Goal: Obtain resource: Download file/media

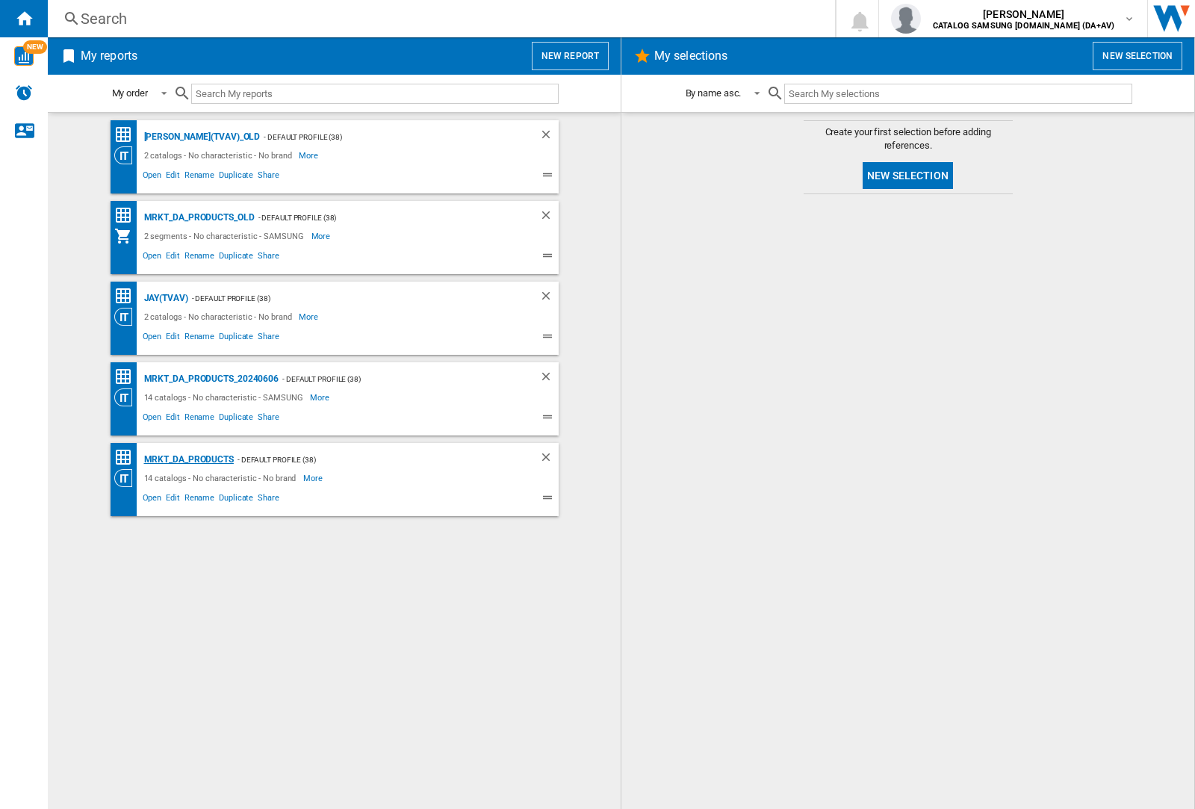
click at [188, 459] on div "MRKT_DA_PRODUCTS" at bounding box center [186, 459] width 93 height 19
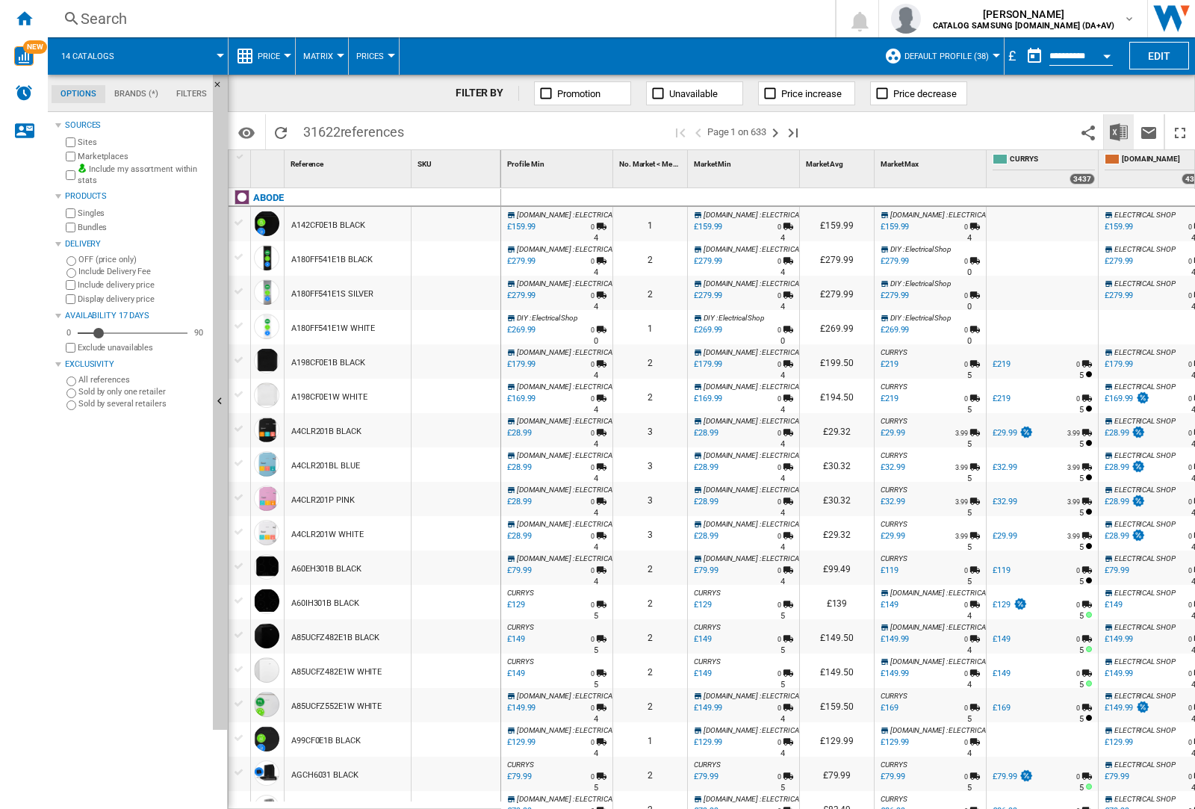
click at [1118, 131] on img "Download in Excel" at bounding box center [1119, 132] width 18 height 18
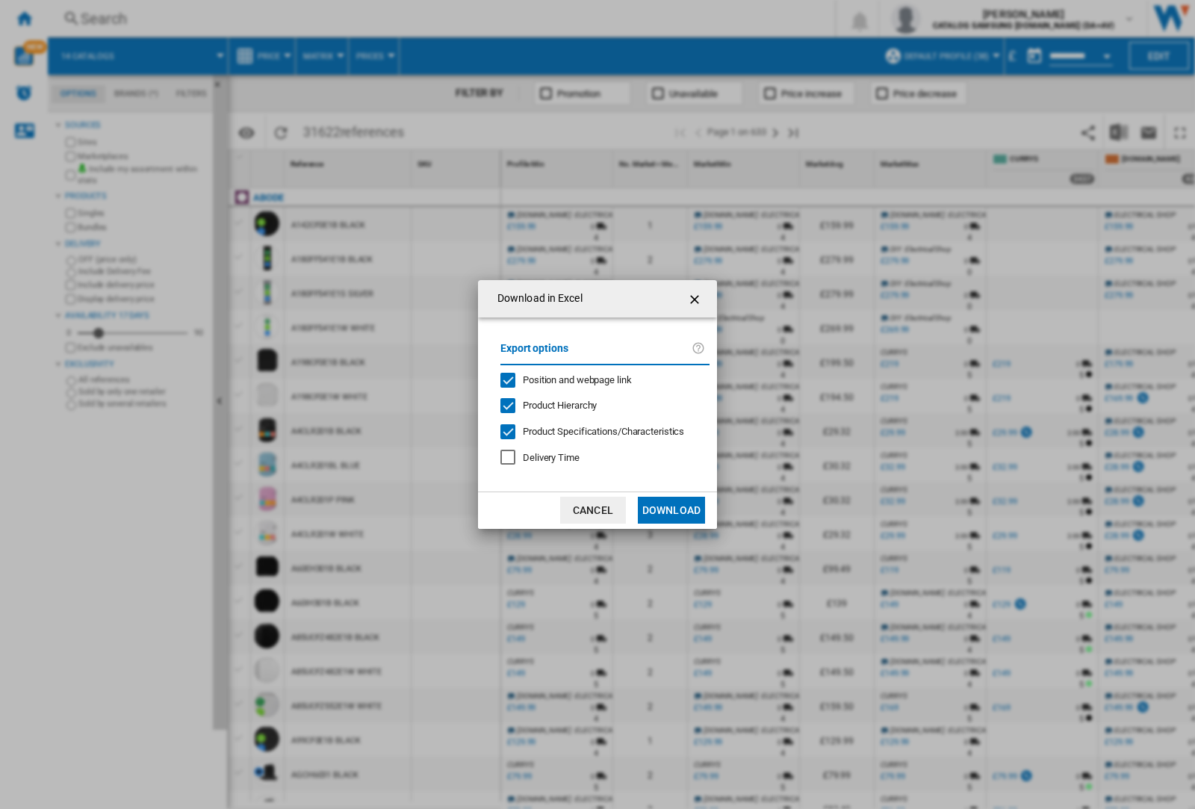
click at [568, 379] on span "Position and webpage link" at bounding box center [577, 379] width 109 height 11
click at [672, 510] on button "Download" at bounding box center [671, 510] width 67 height 27
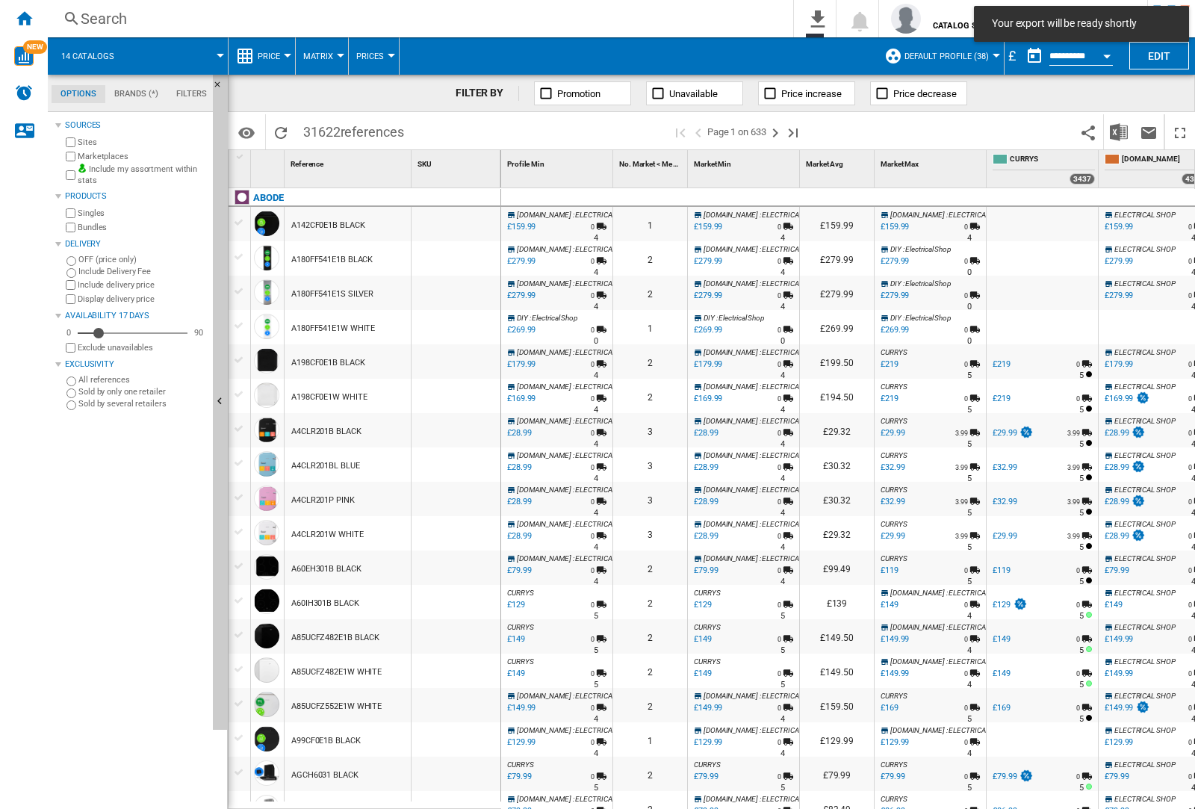
click at [465, 255] on div at bounding box center [456, 258] width 89 height 34
